Goal: Transaction & Acquisition: Purchase product/service

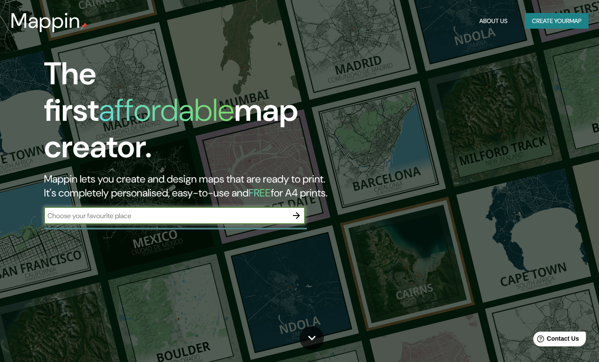
click at [85, 211] on input "text" at bounding box center [166, 216] width 244 height 10
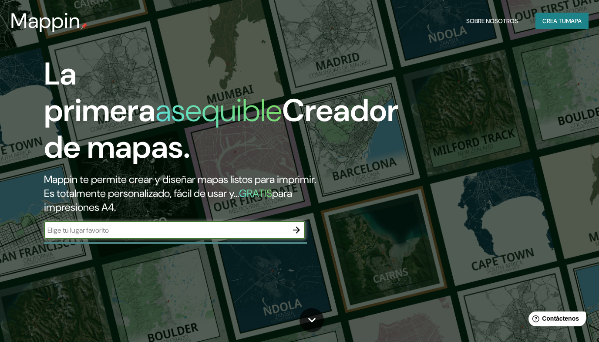
click at [196, 233] on input "text" at bounding box center [166, 230] width 244 height 10
type input "[GEOGRAPHIC_DATA]"
click at [295, 232] on icon "button" at bounding box center [296, 230] width 10 height 10
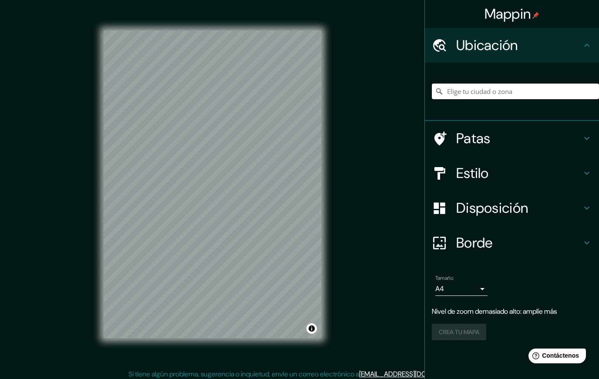
click at [493, 94] on input "Elige tu ciudad o zona" at bounding box center [515, 92] width 167 height 16
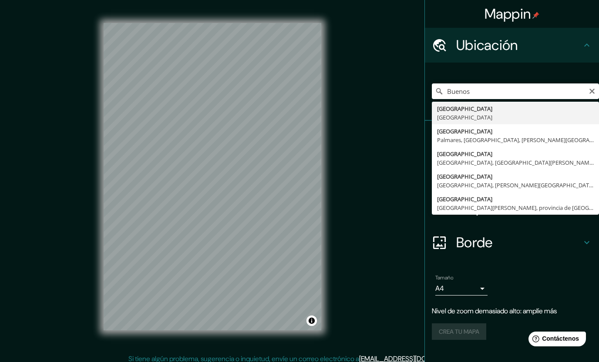
type input "[GEOGRAPHIC_DATA], [GEOGRAPHIC_DATA]"
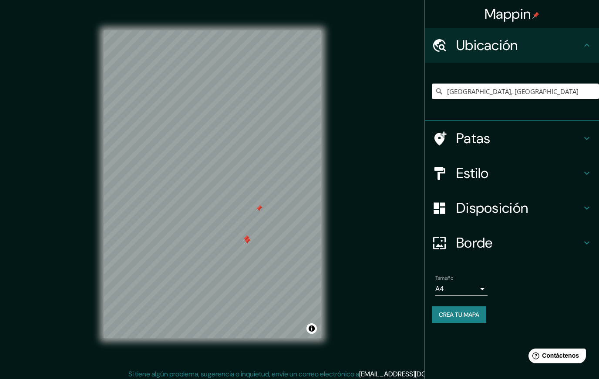
click at [577, 49] on h4 "Ubicación" at bounding box center [518, 45] width 125 height 17
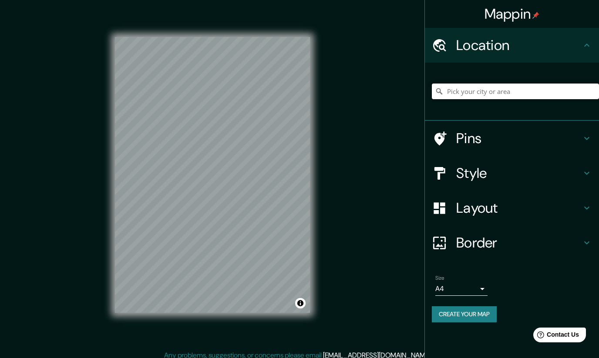
click at [521, 97] on input "Pick your city or area" at bounding box center [515, 92] width 167 height 16
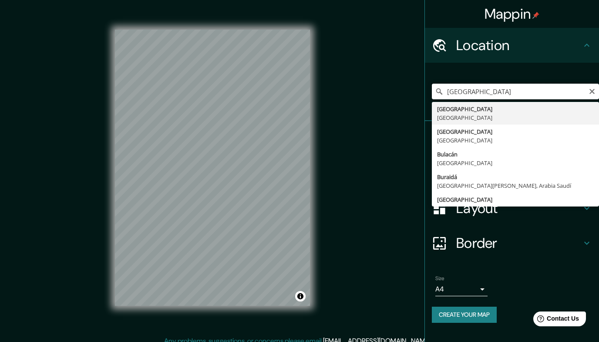
type input "[GEOGRAPHIC_DATA], [GEOGRAPHIC_DATA]"
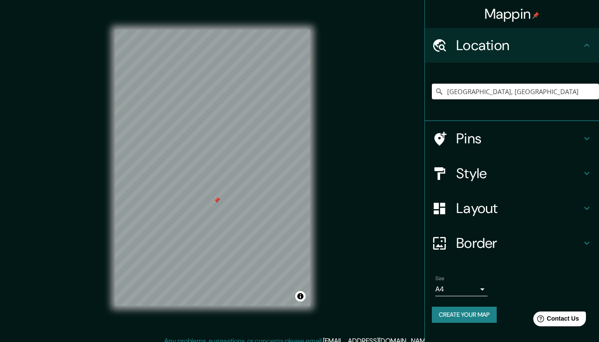
drag, startPoint x: 85, startPoint y: 104, endPoint x: 213, endPoint y: 204, distance: 162.5
click at [213, 204] on div at bounding box center [216, 200] width 7 height 7
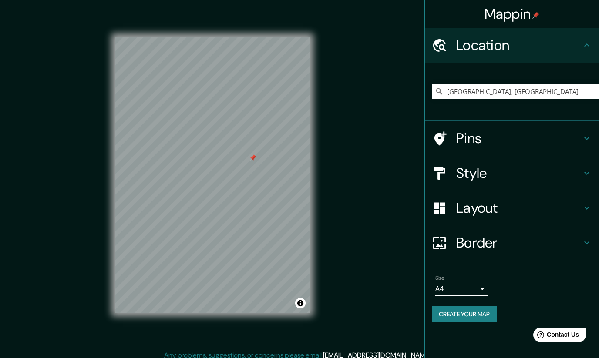
click at [254, 159] on div at bounding box center [252, 157] width 7 height 7
click at [239, 183] on div at bounding box center [242, 179] width 7 height 7
click at [236, 188] on div at bounding box center [239, 184] width 7 height 7
click at [236, 198] on div at bounding box center [233, 201] width 7 height 7
click at [274, 159] on div at bounding box center [272, 161] width 7 height 7
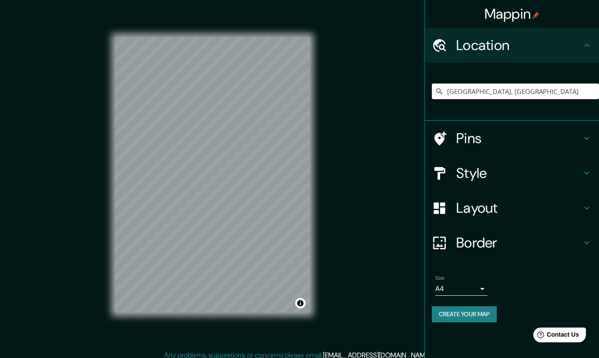
click at [586, 176] on icon at bounding box center [586, 173] width 10 height 10
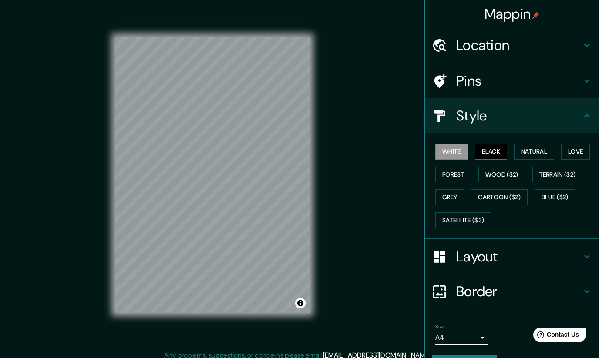
click at [501, 153] on button "Black" at bounding box center [491, 152] width 33 height 16
click at [493, 152] on button "Black" at bounding box center [491, 152] width 33 height 16
click at [457, 149] on button "White" at bounding box center [451, 152] width 33 height 16
click at [539, 147] on button "Natural" at bounding box center [534, 152] width 40 height 16
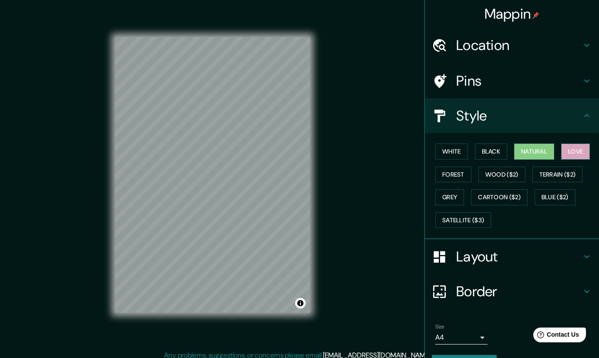
click at [580, 146] on button "Love" at bounding box center [575, 152] width 29 height 16
click at [581, 150] on button "Love" at bounding box center [575, 152] width 29 height 16
click at [549, 146] on button "Natural" at bounding box center [534, 152] width 40 height 16
click at [460, 174] on button "Forest" at bounding box center [453, 175] width 36 height 16
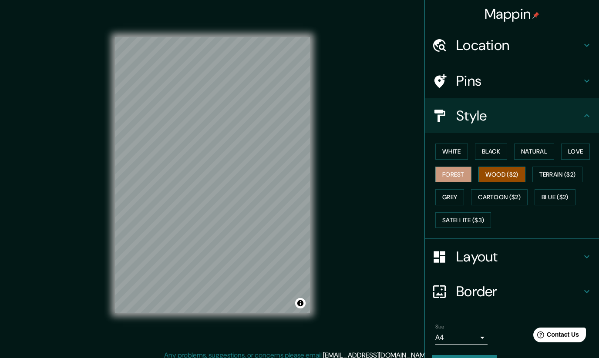
click at [499, 171] on button "Wood ($2)" at bounding box center [501, 175] width 47 height 16
click at [554, 167] on button "Terrain ($2)" at bounding box center [557, 175] width 50 height 16
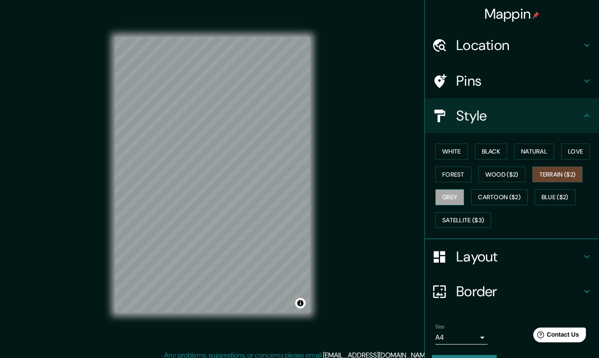
click at [453, 194] on button "Grey" at bounding box center [449, 197] width 29 height 16
click at [514, 192] on button "Cartoon ($2)" at bounding box center [499, 197] width 57 height 16
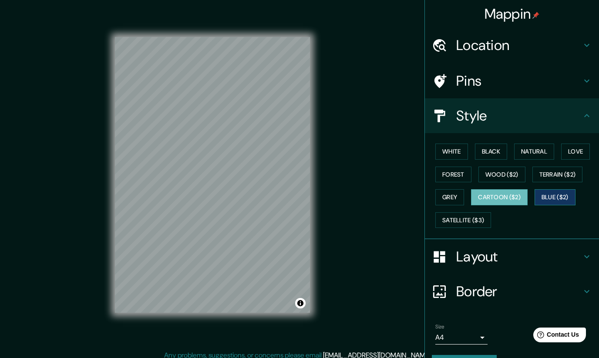
click at [557, 197] on button "Blue ($2)" at bounding box center [554, 197] width 41 height 16
click at [484, 216] on button "Satellite ($3)" at bounding box center [463, 220] width 56 height 16
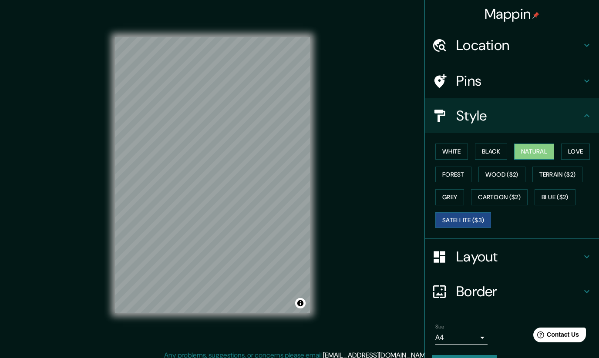
click at [540, 150] on button "Natural" at bounding box center [534, 152] width 40 height 16
click at [462, 213] on button "Satellite ($3)" at bounding box center [463, 220] width 56 height 16
click at [537, 150] on button "Natural" at bounding box center [534, 152] width 40 height 16
click at [577, 255] on h4 "Layout" at bounding box center [518, 256] width 125 height 17
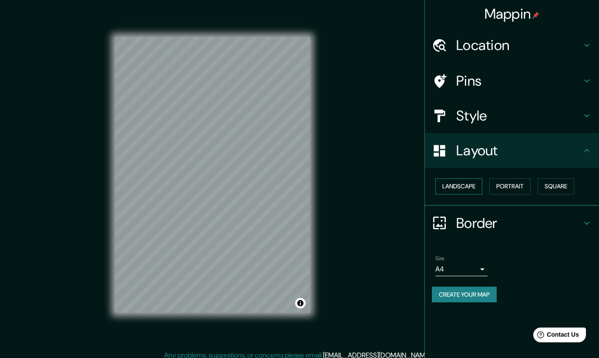
click at [469, 180] on button "Landscape" at bounding box center [458, 186] width 47 height 16
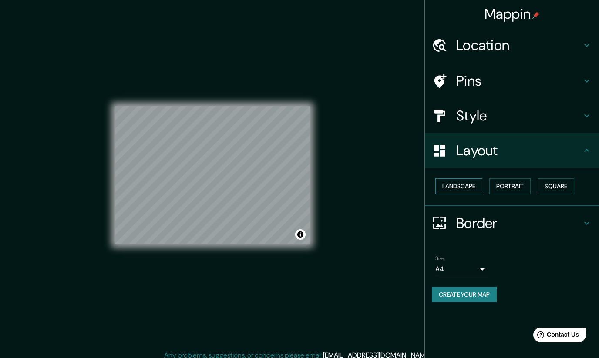
click at [471, 182] on button "Landscape" at bounding box center [458, 186] width 47 height 16
click at [524, 181] on button "Portrait" at bounding box center [509, 186] width 41 height 16
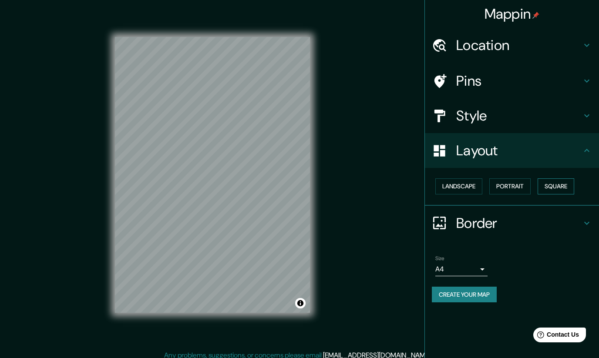
click at [566, 188] on button "Square" at bounding box center [555, 186] width 37 height 16
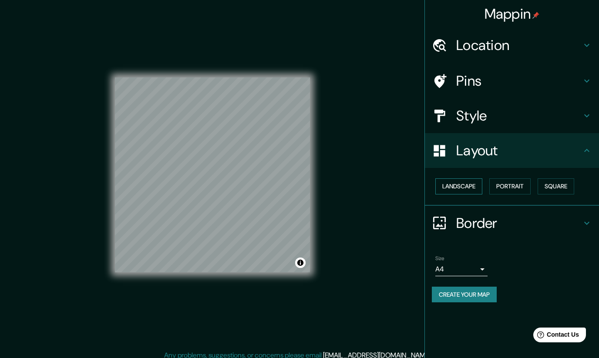
click at [474, 185] on button "Landscape" at bounding box center [458, 186] width 47 height 16
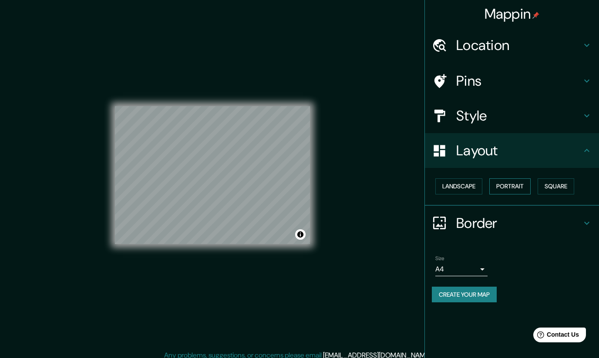
click at [525, 178] on button "Portrait" at bounding box center [509, 186] width 41 height 16
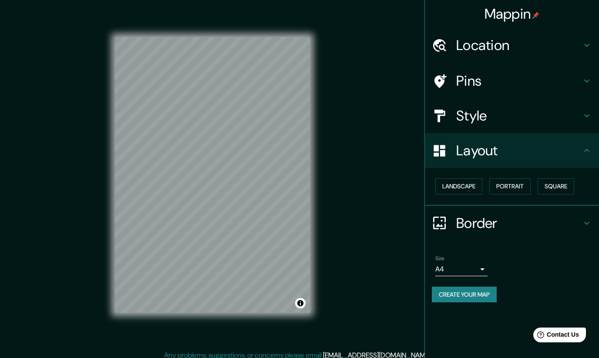
click at [578, 154] on h4 "Layout" at bounding box center [518, 150] width 125 height 17
click at [580, 149] on h4 "Layout" at bounding box center [518, 150] width 125 height 17
click at [570, 152] on h4 "Layout" at bounding box center [518, 150] width 125 height 17
click at [587, 154] on div "Layout" at bounding box center [512, 150] width 174 height 35
click at [576, 115] on h4 "Style" at bounding box center [518, 115] width 125 height 17
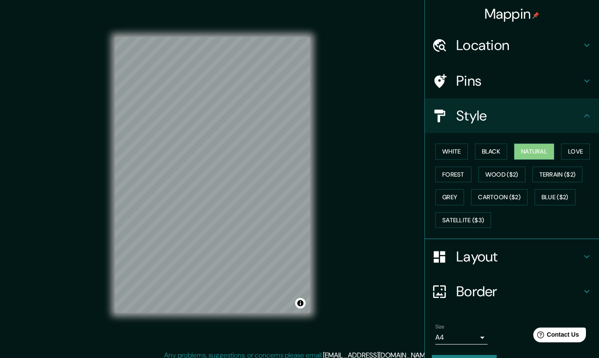
click at [580, 114] on h4 "Style" at bounding box center [518, 115] width 125 height 17
click at [510, 290] on h4 "Border" at bounding box center [518, 291] width 125 height 17
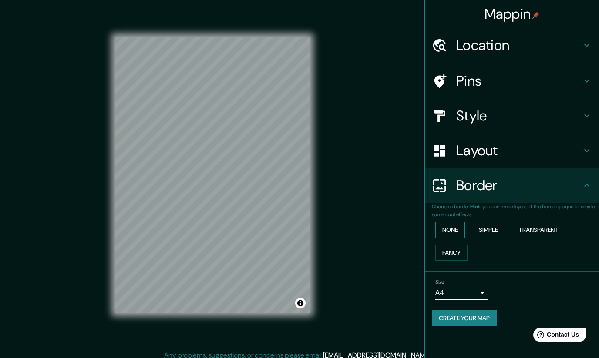
click at [451, 223] on button "None" at bounding box center [450, 230] width 30 height 16
click at [492, 225] on button "Simple" at bounding box center [488, 230] width 33 height 16
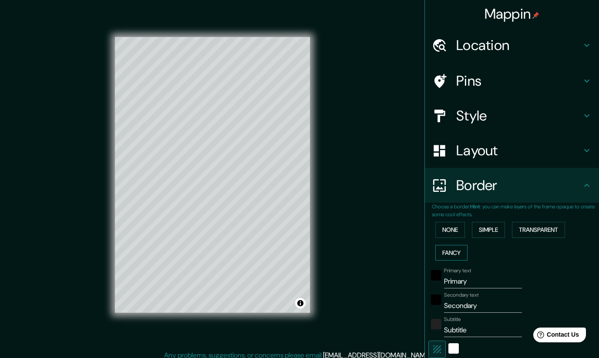
click at [460, 247] on button "Fancy" at bounding box center [451, 253] width 32 height 16
click at [545, 225] on button "Transparent" at bounding box center [538, 230] width 53 height 16
click at [460, 223] on button "None" at bounding box center [450, 230] width 30 height 16
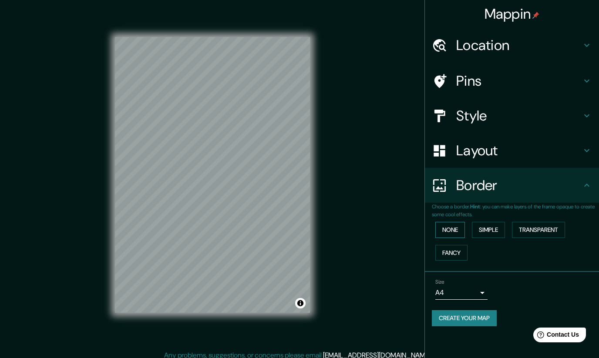
scroll to position [6, 0]
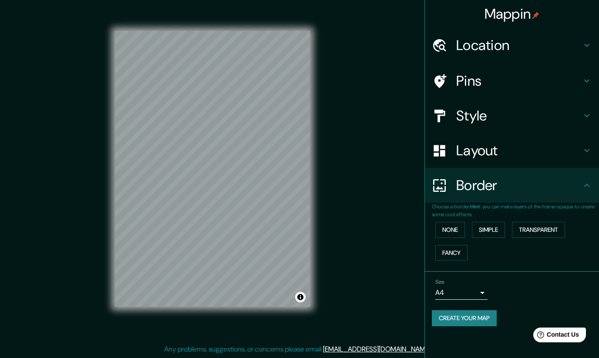
click at [582, 76] on icon at bounding box center [586, 81] width 10 height 10
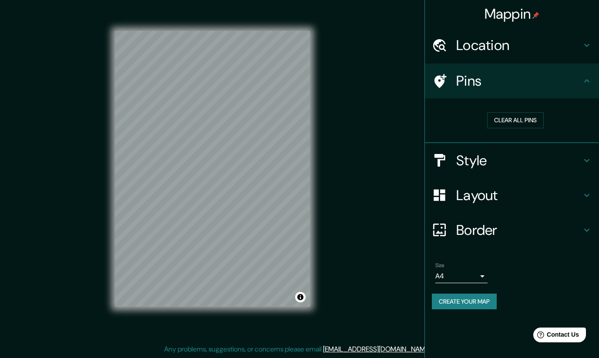
click at [577, 54] on div "Location" at bounding box center [512, 45] width 174 height 35
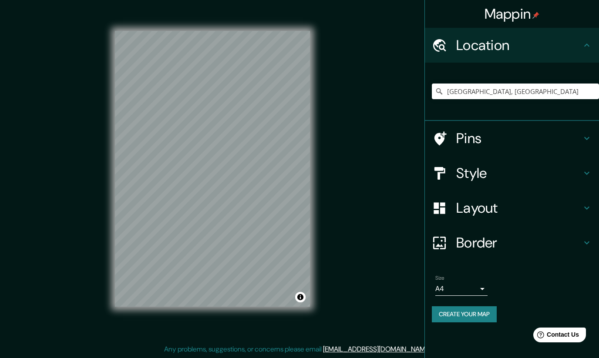
click at [576, 201] on h4 "Layout" at bounding box center [518, 207] width 125 height 17
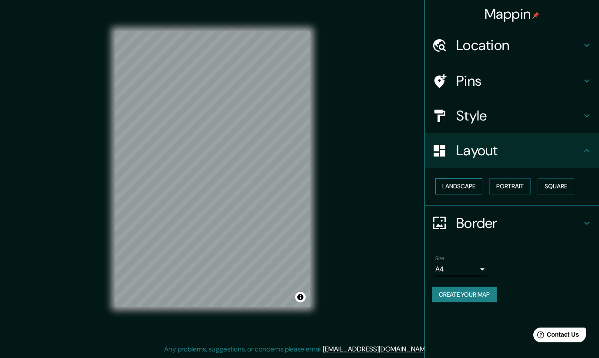
click at [468, 184] on button "Landscape" at bounding box center [458, 186] width 47 height 16
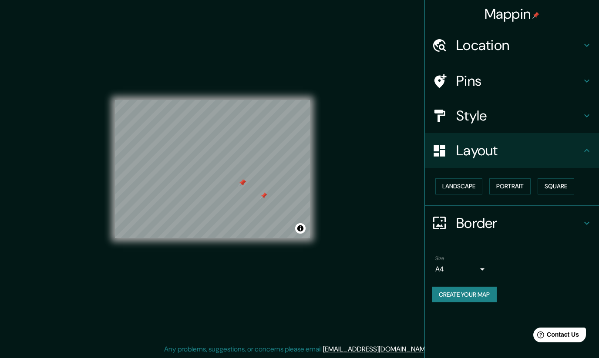
click at [245, 185] on div at bounding box center [241, 182] width 7 height 7
click at [246, 182] on div at bounding box center [242, 182] width 7 height 7
click at [270, 199] on div at bounding box center [268, 199] width 7 height 7
click at [251, 201] on div at bounding box center [252, 200] width 7 height 7
click at [254, 199] on div at bounding box center [252, 200] width 7 height 7
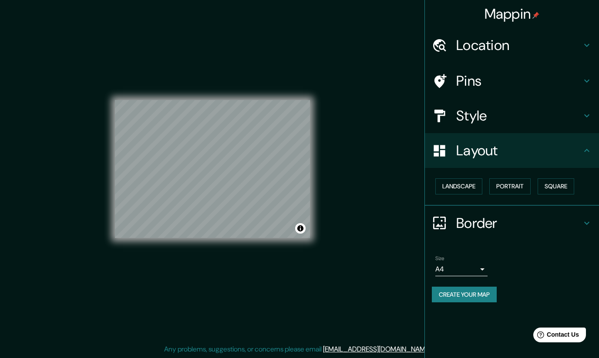
click at [478, 263] on body "Mappin Location Buenos Aires, Argentina Buenos Aires Argentina Bursa Türkiye Bu…" at bounding box center [299, 173] width 599 height 358
click at [476, 267] on div at bounding box center [299, 179] width 599 height 358
click at [481, 264] on body "Mappin Location Buenos Aires, Argentina Buenos Aires Argentina Bursa Türkiye Bu…" at bounding box center [299, 173] width 599 height 358
click at [472, 296] on li "A3" at bounding box center [461, 301] width 52 height 16
click at [476, 265] on body "Mappin Location Buenos Aires, Argentina Buenos Aires Argentina Bursa Türkiye Bu…" at bounding box center [299, 173] width 599 height 358
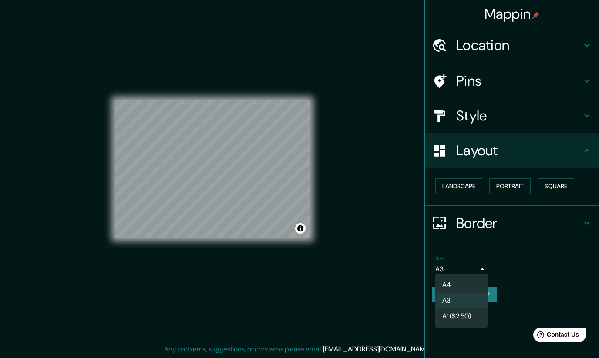
click at [479, 275] on ul "A4 A3 A1 ($2.50)" at bounding box center [461, 301] width 52 height 54
click at [478, 268] on div at bounding box center [299, 179] width 599 height 358
